Goal: Transaction & Acquisition: Purchase product/service

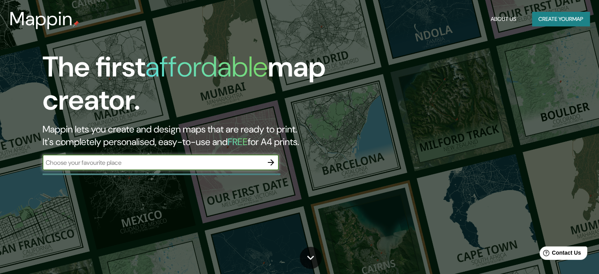
click at [174, 165] on input "text" at bounding box center [153, 162] width 220 height 9
type input "santiago de surco"
click at [270, 163] on icon "button" at bounding box center [270, 161] width 9 height 9
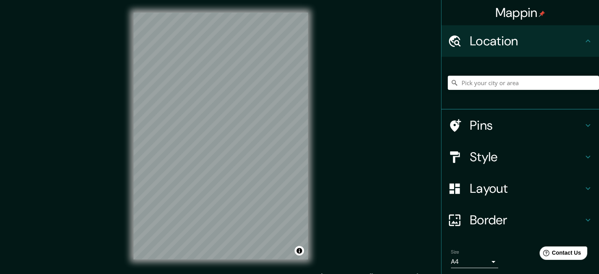
click at [320, 135] on div "© Mapbox © OpenStreetMap Improve this map" at bounding box center [221, 136] width 200 height 272
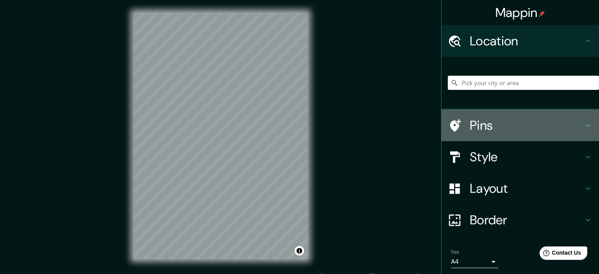
click at [528, 127] on h4 "Pins" at bounding box center [526, 125] width 113 height 16
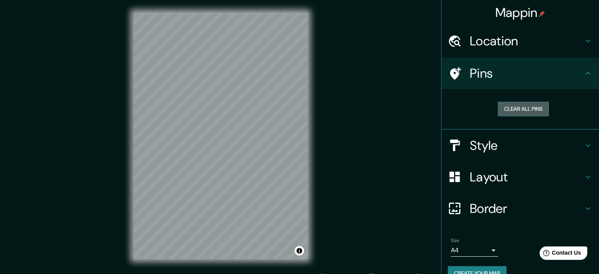
click at [508, 109] on button "Clear all pins" at bounding box center [523, 109] width 51 height 15
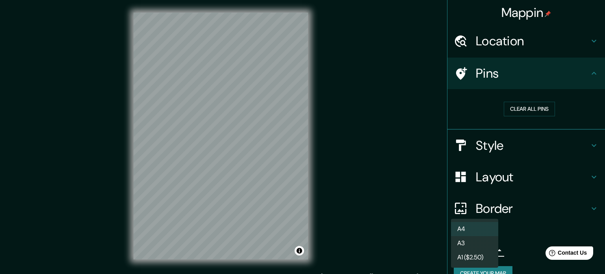
click at [479, 249] on body "Mappin Location Pins Clear all pins Style Layout Border Choose a border. Hint :…" at bounding box center [302, 137] width 605 height 274
click at [485, 245] on li "A3" at bounding box center [474, 243] width 47 height 14
type input "a4"
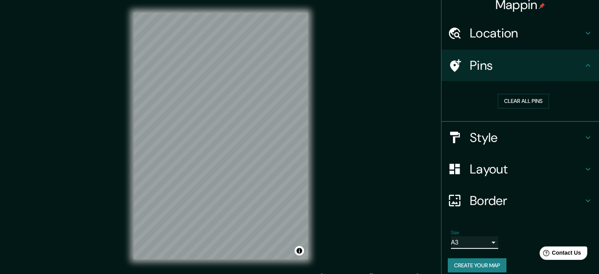
scroll to position [15, 0]
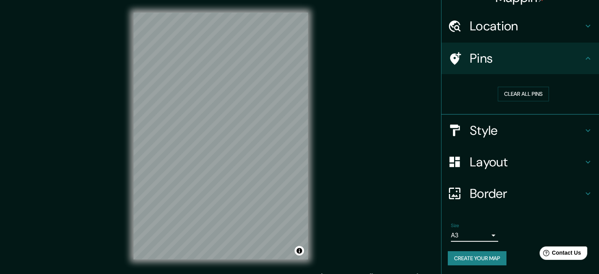
click at [502, 193] on h4 "Border" at bounding box center [526, 193] width 113 height 16
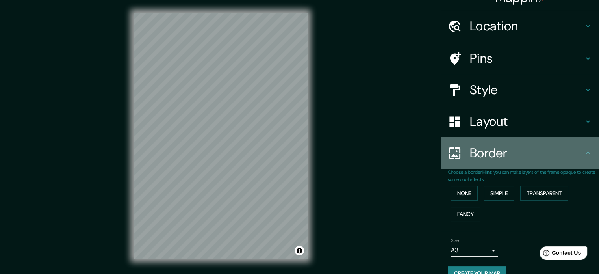
click at [500, 159] on h4 "Border" at bounding box center [526, 153] width 113 height 16
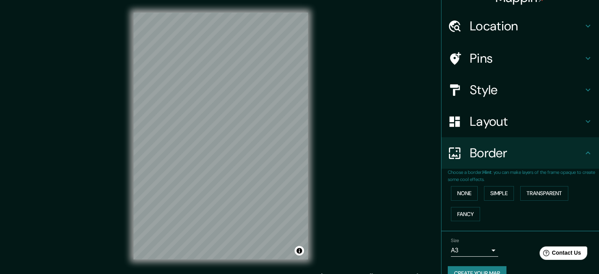
click at [505, 129] on h4 "Layout" at bounding box center [526, 121] width 113 height 16
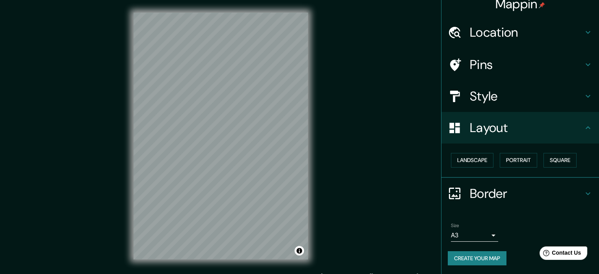
scroll to position [9, 0]
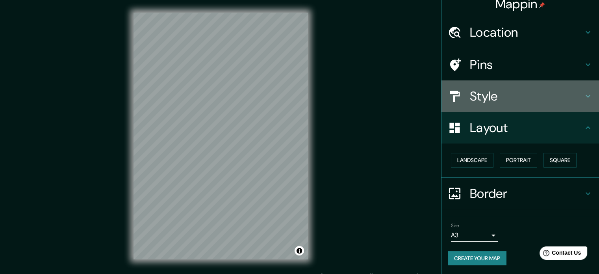
click at [505, 92] on h4 "Style" at bounding box center [526, 96] width 113 height 16
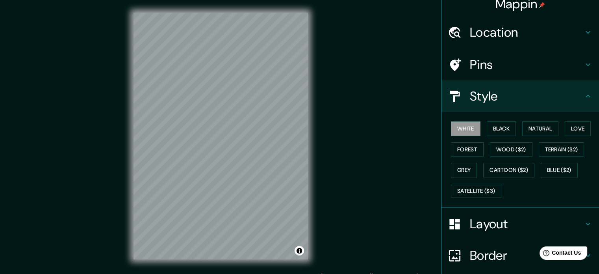
click at [496, 70] on h4 "Pins" at bounding box center [526, 65] width 113 height 16
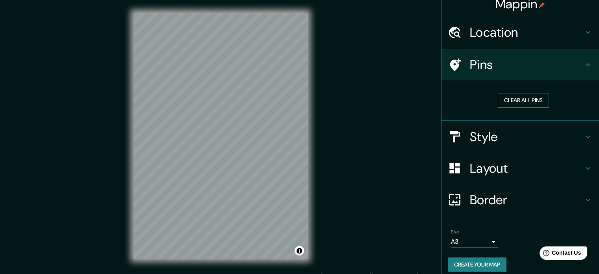
click at [512, 102] on button "Clear all pins" at bounding box center [523, 100] width 51 height 15
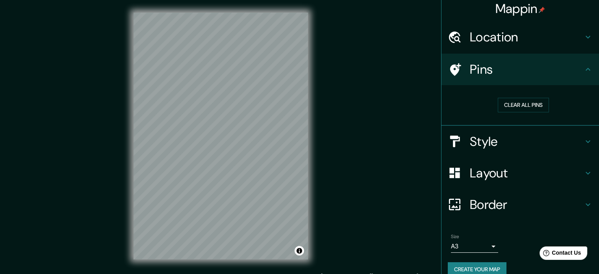
scroll to position [0, 0]
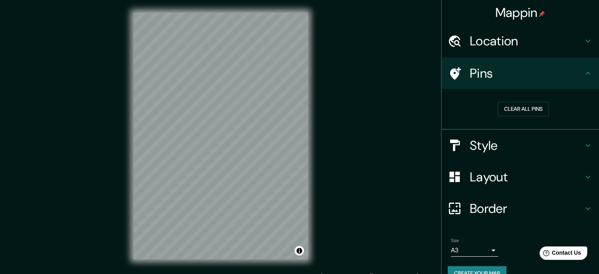
click at [490, 41] on h4 "Location" at bounding box center [526, 41] width 113 height 16
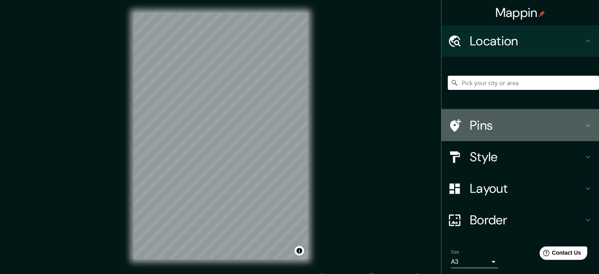
click at [470, 123] on h4 "Pins" at bounding box center [526, 125] width 113 height 16
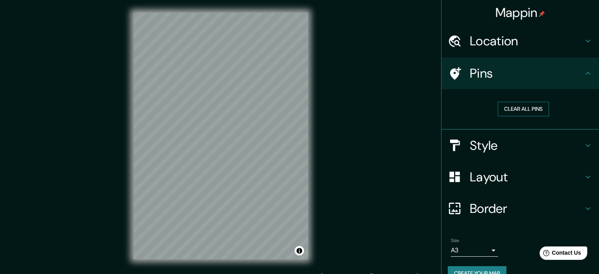
click at [518, 101] on div "Clear all pins" at bounding box center [523, 108] width 151 height 27
click at [520, 111] on button "Clear all pins" at bounding box center [523, 109] width 51 height 15
click at [241, 123] on div at bounding box center [239, 122] width 6 height 6
drag, startPoint x: 239, startPoint y: 114, endPoint x: 235, endPoint y: 110, distance: 5.9
click at [235, 110] on div at bounding box center [234, 109] width 6 height 6
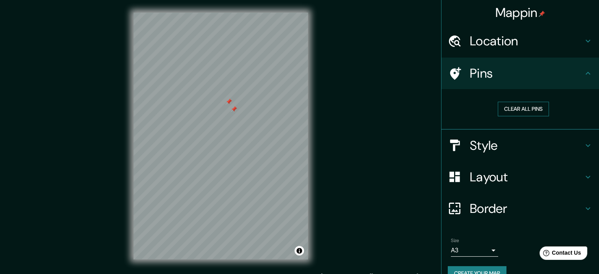
click at [507, 106] on button "Clear all pins" at bounding box center [523, 109] width 51 height 15
click at [329, 152] on div "Mappin Location Pins Clear all pins Style Layout Border Choose a border. Hint :…" at bounding box center [299, 142] width 599 height 284
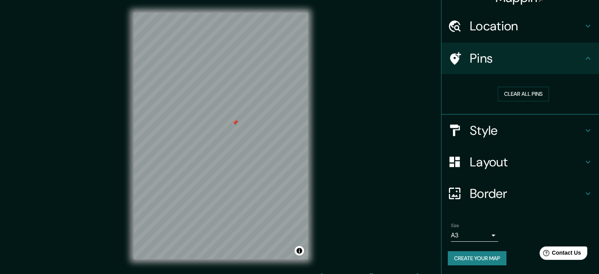
click at [476, 254] on button "Create your map" at bounding box center [477, 258] width 59 height 15
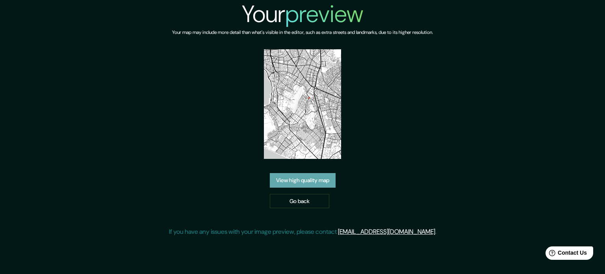
click at [299, 174] on link "View high quality map" at bounding box center [303, 180] width 66 height 15
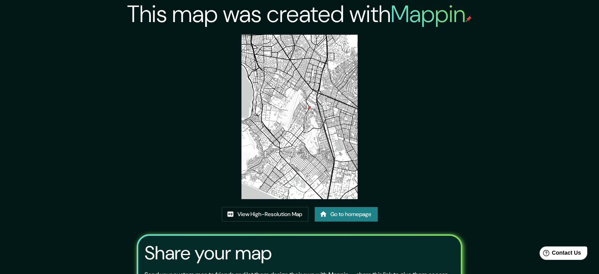
click at [300, 132] on img at bounding box center [299, 117] width 116 height 164
drag, startPoint x: 300, startPoint y: 140, endPoint x: 274, endPoint y: 141, distance: 26.4
click at [274, 141] on img at bounding box center [299, 117] width 116 height 164
drag, startPoint x: 289, startPoint y: 167, endPoint x: 190, endPoint y: 193, distance: 102.4
click at [190, 193] on div "This map was created with Mappin View High-Resolution Map Go to homepage Share …" at bounding box center [299, 176] width 345 height 352
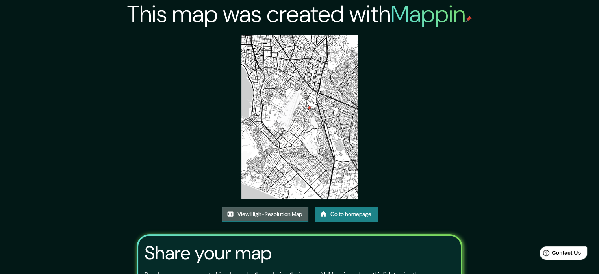
click at [250, 214] on link "View High-Resolution Map" at bounding box center [265, 214] width 87 height 15
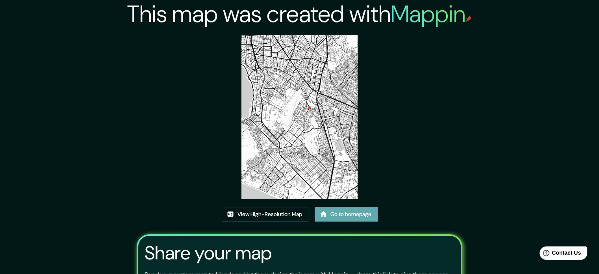
click at [343, 215] on link "Go to homepage" at bounding box center [346, 214] width 63 height 15
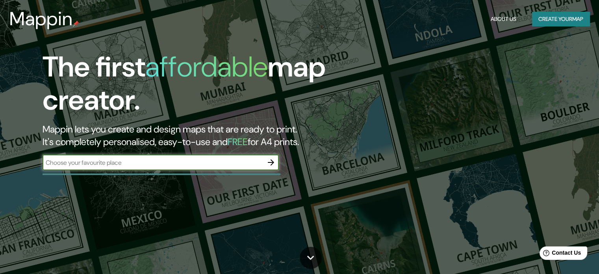
click at [234, 161] on input "text" at bounding box center [153, 162] width 220 height 9
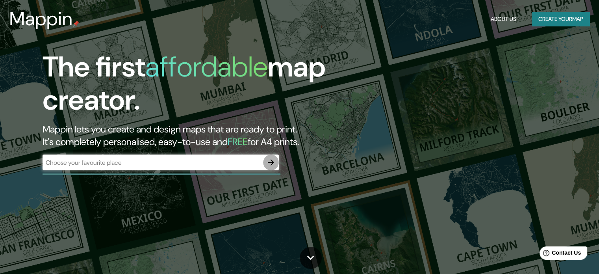
click at [272, 165] on icon "button" at bounding box center [270, 161] width 9 height 9
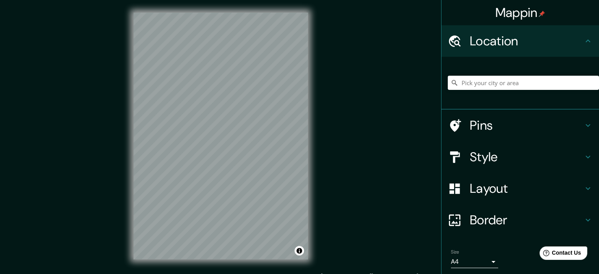
click at [345, 130] on div "Mappin Location Pins Style Layout Border Choose a border. Hint : you can make l…" at bounding box center [299, 142] width 599 height 284
click at [367, 126] on div "Mappin Location Pins Style Layout Border Choose a border. Hint : you can make l…" at bounding box center [299, 142] width 599 height 284
click at [513, 159] on h4 "Style" at bounding box center [526, 157] width 113 height 16
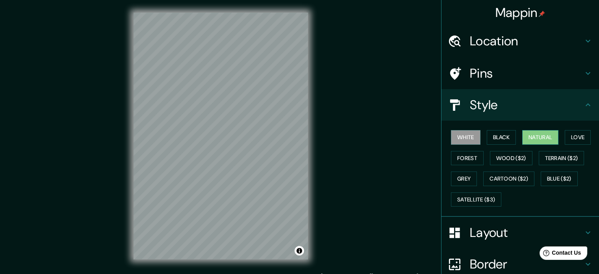
click at [541, 137] on button "Natural" at bounding box center [540, 137] width 36 height 15
click at [466, 156] on button "Forest" at bounding box center [467, 158] width 33 height 15
click at [532, 140] on button "Natural" at bounding box center [540, 137] width 36 height 15
click at [576, 136] on button "Love" at bounding box center [578, 137] width 26 height 15
click at [525, 133] on button "Natural" at bounding box center [540, 137] width 36 height 15
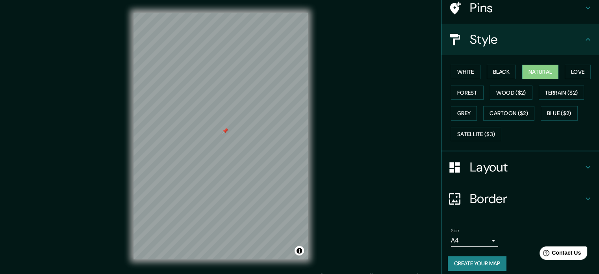
scroll to position [70, 0]
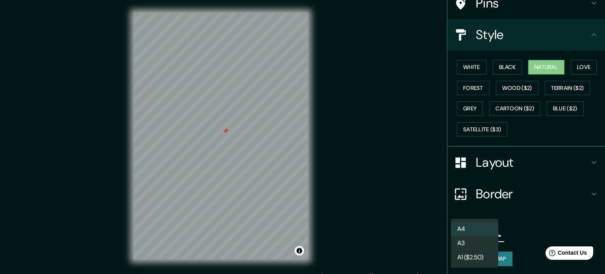
click at [473, 237] on body "Mappin Location Pins Style White Black Natural Love Forest Wood ($2) Terrain ($…" at bounding box center [302, 137] width 605 height 274
click at [473, 242] on li "A3" at bounding box center [474, 243] width 47 height 14
type input "a4"
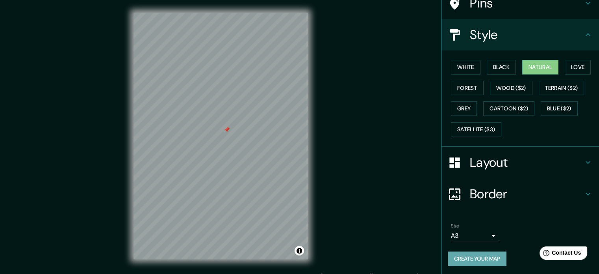
click at [471, 251] on button "Create your map" at bounding box center [477, 258] width 59 height 15
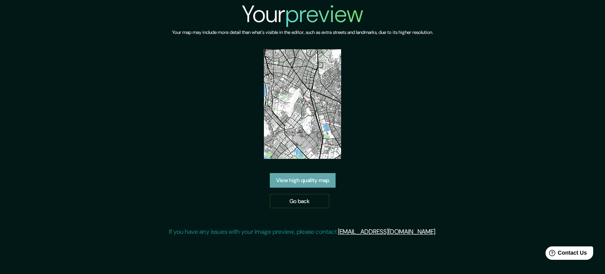
click at [299, 180] on link "View high quality map" at bounding box center [303, 180] width 66 height 15
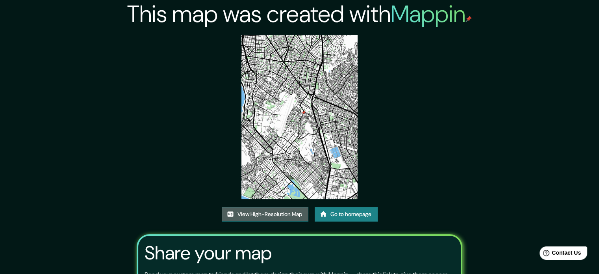
click at [264, 214] on link "View High-Resolution Map" at bounding box center [265, 214] width 87 height 15
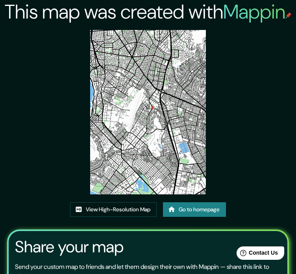
click at [174, 209] on icon at bounding box center [172, 209] width 7 height 6
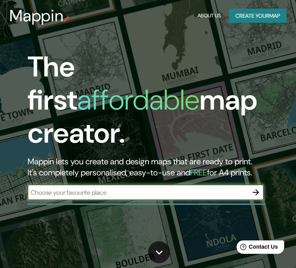
click at [254, 189] on icon "button" at bounding box center [256, 192] width 6 height 6
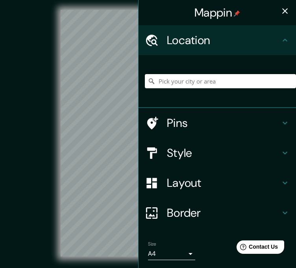
click at [156, 104] on div "Mappin Location Pins Style Layout Border Choose a border. Hint : you can make l…" at bounding box center [148, 139] width 296 height 279
click at [135, 130] on div "Mappin Location Pins Style Layout Border Choose a border. Hint : you can make l…" at bounding box center [148, 139] width 296 height 279
click at [145, 138] on div "Mappin Location Pins Style Layout Border Choose a border. Hint : you can make l…" at bounding box center [148, 139] width 296 height 279
click at [128, 268] on html "Mappin Location Pins Style Layout Border Choose a border. Hint : you can make l…" at bounding box center [148, 134] width 296 height 268
click at [50, 111] on div "© Mapbox © OpenStreetMap Improve this map" at bounding box center [148, 133] width 267 height 241
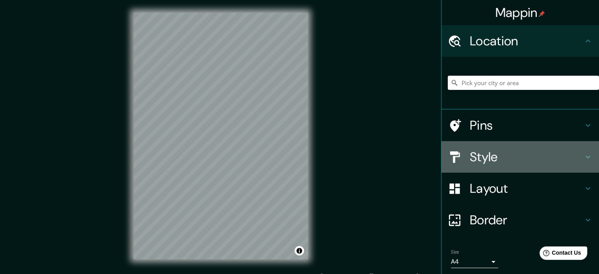
click at [512, 153] on h4 "Style" at bounding box center [526, 157] width 113 height 16
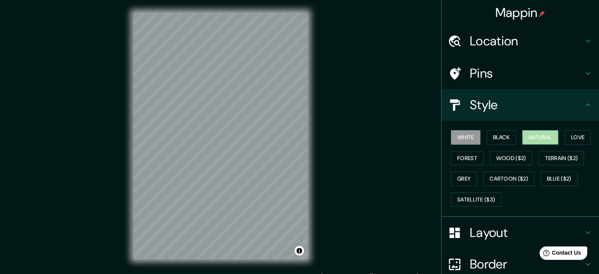
click at [543, 140] on button "Natural" at bounding box center [540, 137] width 36 height 15
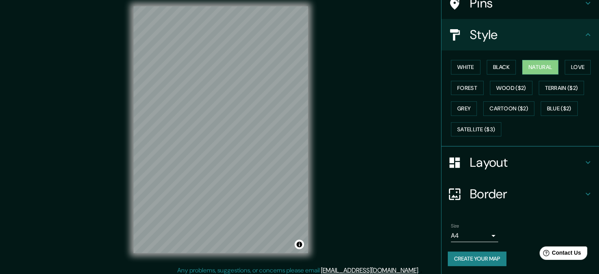
scroll to position [10, 0]
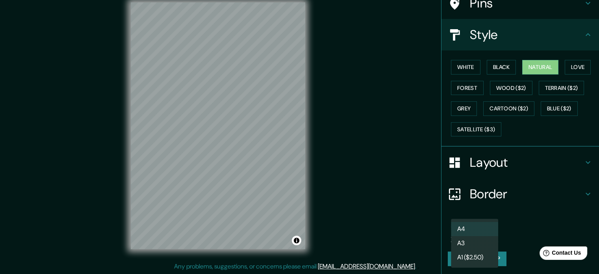
click at [461, 236] on body "Mappin Location Pins Style White Black Natural Love Forest Wood ($2) Terrain ($…" at bounding box center [299, 127] width 599 height 274
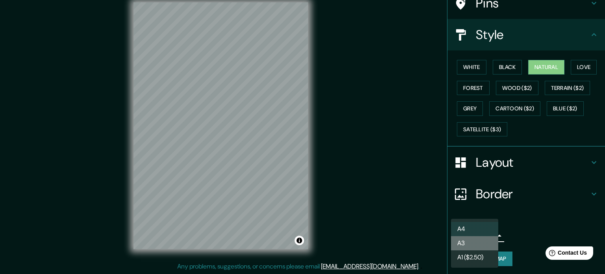
click at [468, 241] on li "A3" at bounding box center [474, 243] width 47 height 14
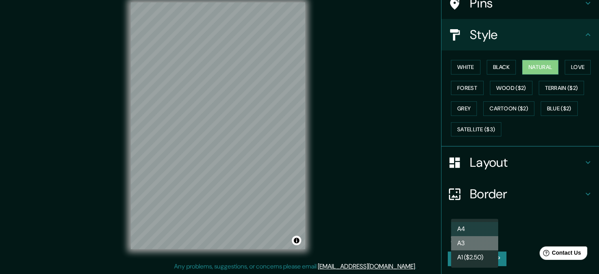
type input "a4"
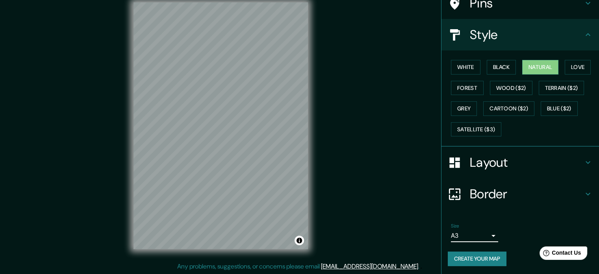
click at [335, 119] on div "© Mapbox © OpenStreetMap Improve this map" at bounding box center [220, 125] width 539 height 246
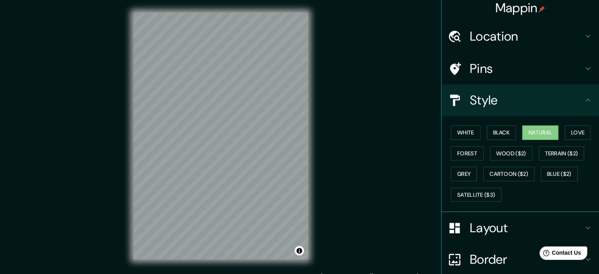
scroll to position [0, 0]
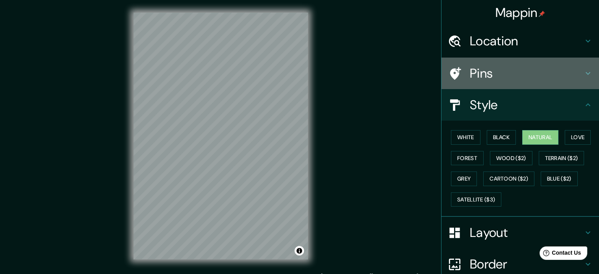
click at [477, 76] on h4 "Pins" at bounding box center [526, 73] width 113 height 16
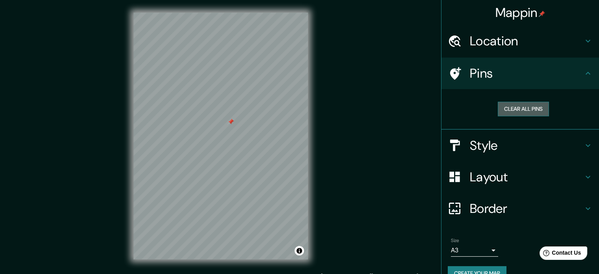
click at [532, 108] on button "Clear all pins" at bounding box center [523, 109] width 51 height 15
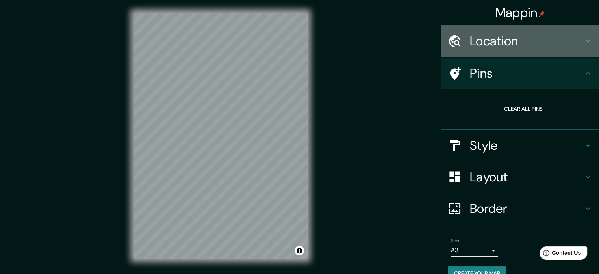
click at [509, 44] on h4 "Location" at bounding box center [526, 41] width 113 height 16
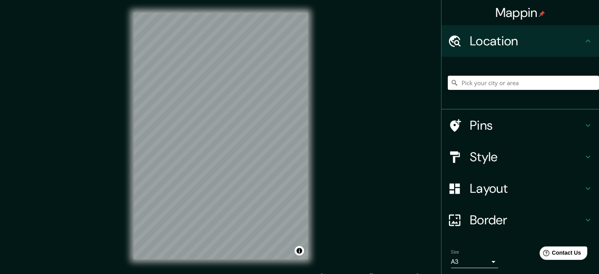
click at [349, 138] on div "© Mapbox © OpenStreetMap Improve this map" at bounding box center [220, 136] width 539 height 246
click at [332, 195] on div "© Mapbox © OpenStreetMap Improve this map" at bounding box center [220, 136] width 539 height 246
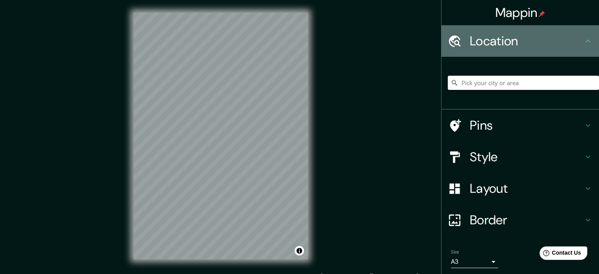
click at [490, 44] on h4 "Location" at bounding box center [526, 41] width 113 height 16
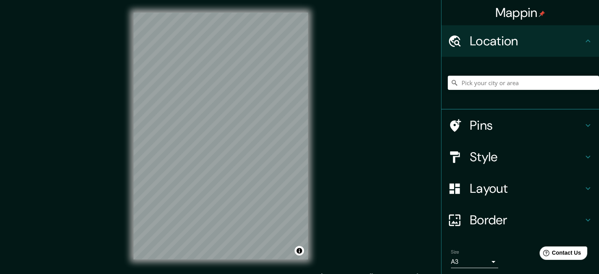
scroll to position [27, 0]
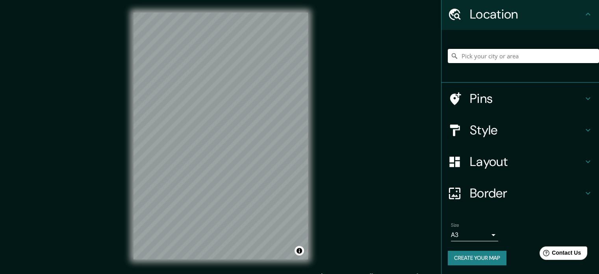
click at [472, 252] on button "Create your map" at bounding box center [477, 257] width 59 height 15
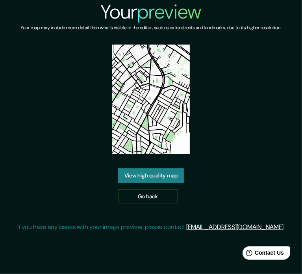
click at [171, 177] on link "View high quality map" at bounding box center [151, 175] width 66 height 15
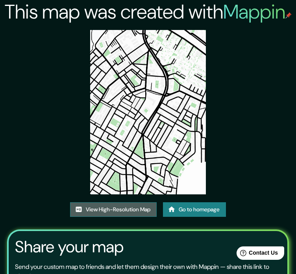
click at [114, 209] on link "View High-Resolution Map" at bounding box center [113, 209] width 87 height 15
